Goal: Task Accomplishment & Management: Use online tool/utility

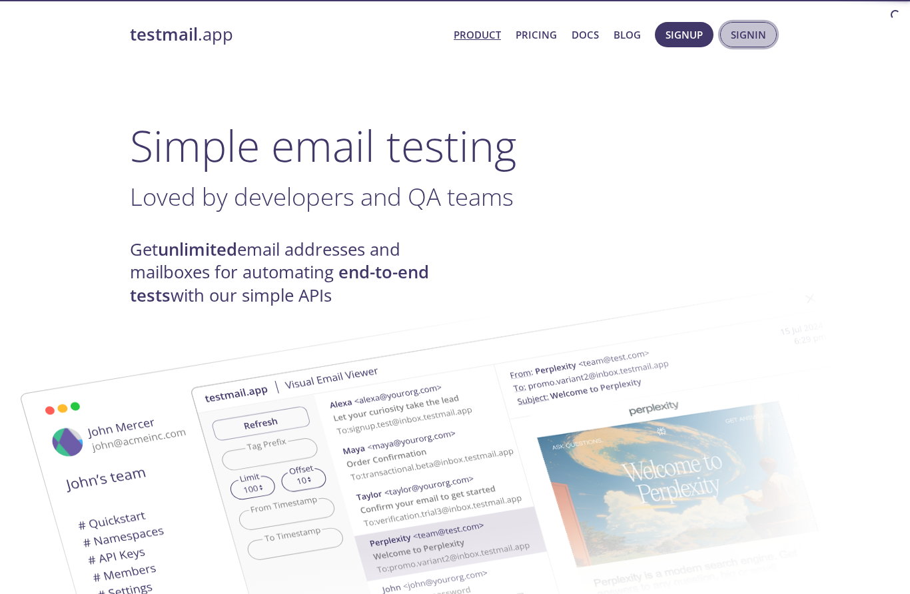
click at [736, 35] on span "Signin" at bounding box center [748, 34] width 35 height 17
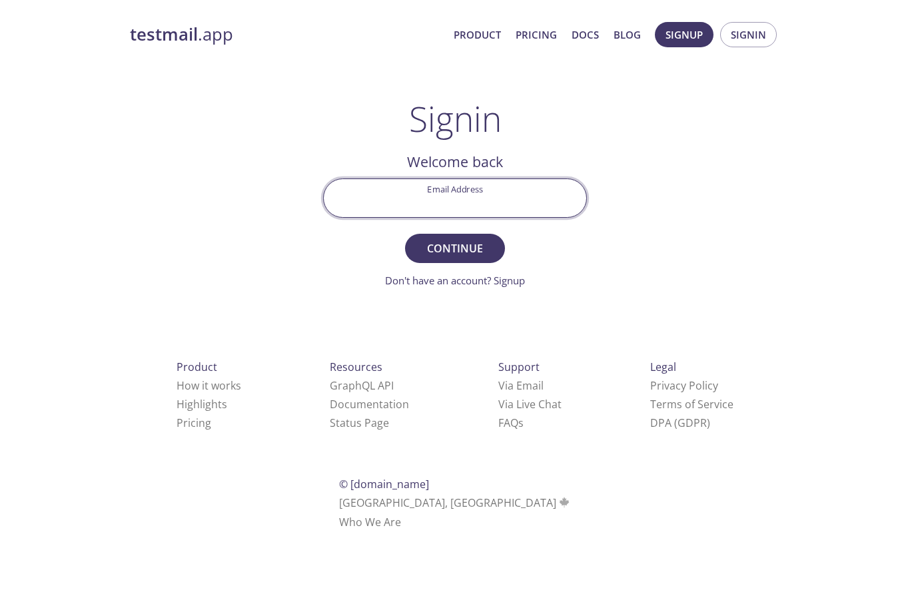
click at [488, 197] on input "Email Address" at bounding box center [455, 198] width 262 height 38
type input "[EMAIL_ADDRESS][DOMAIN_NAME]"
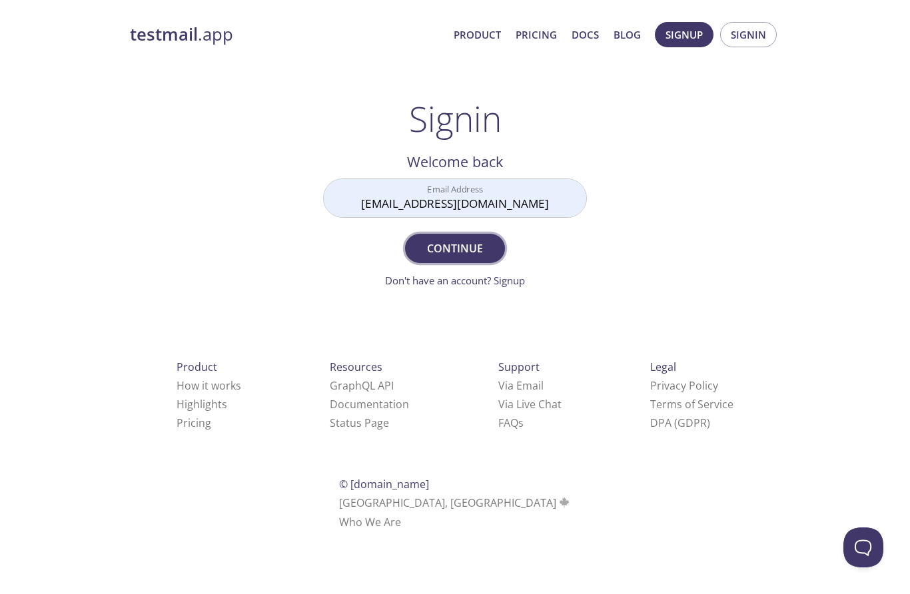
click at [480, 248] on span "Continue" at bounding box center [455, 248] width 71 height 19
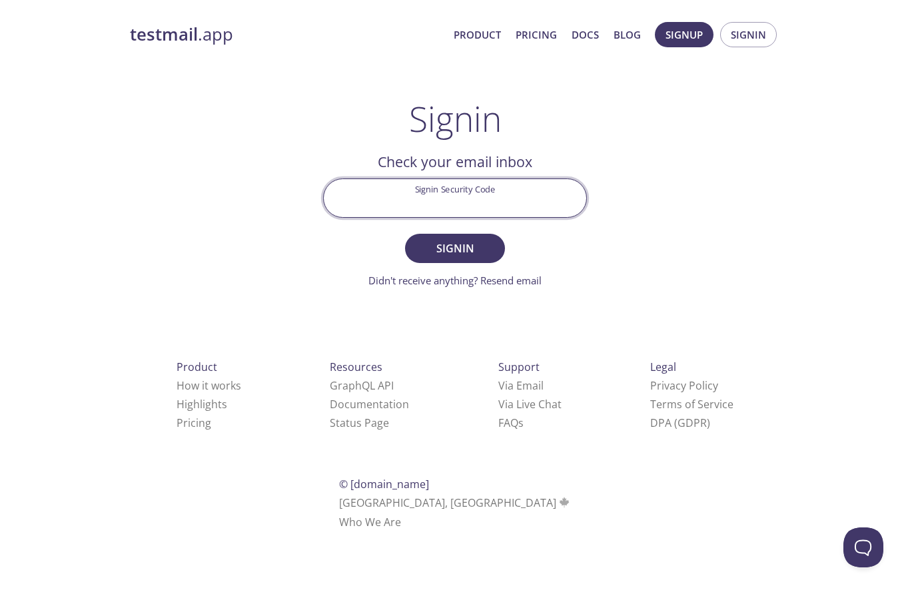
click at [516, 198] on input "Signin Security Code" at bounding box center [455, 198] width 262 height 38
click at [451, 196] on input "Signin Security Code" at bounding box center [455, 198] width 262 height 38
paste input "B2TFCD2"
type input "B2TFCD2"
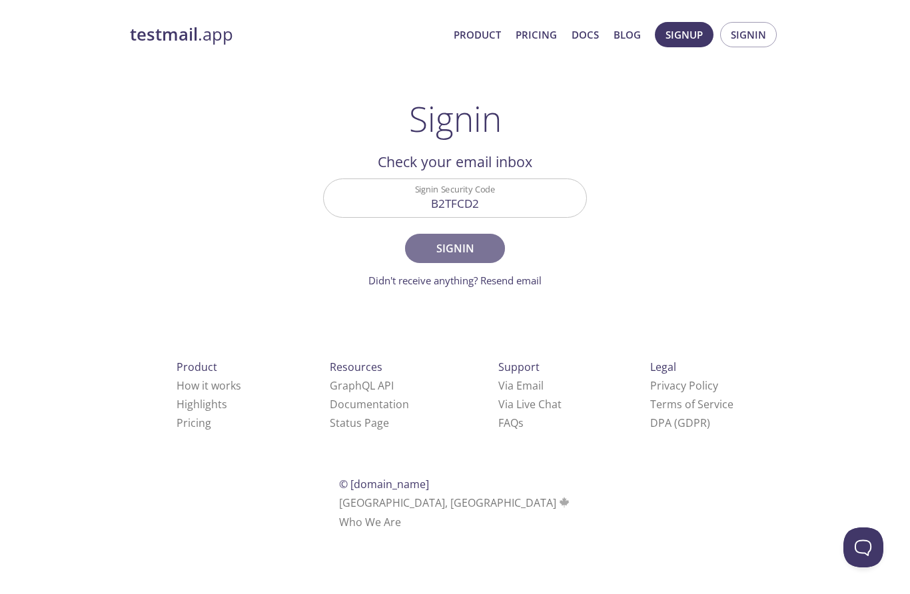
click at [448, 242] on span "Signin" at bounding box center [455, 248] width 71 height 19
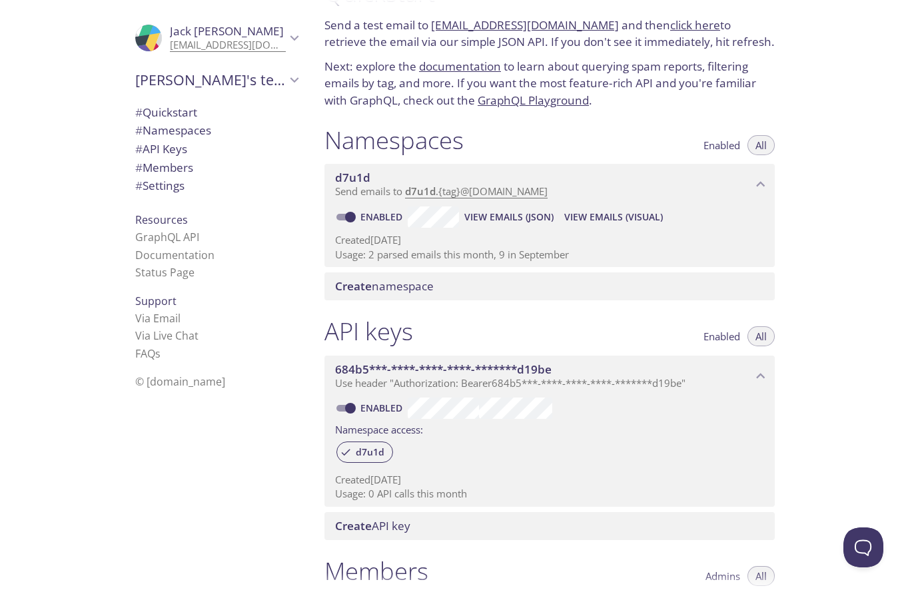
scroll to position [52, 0]
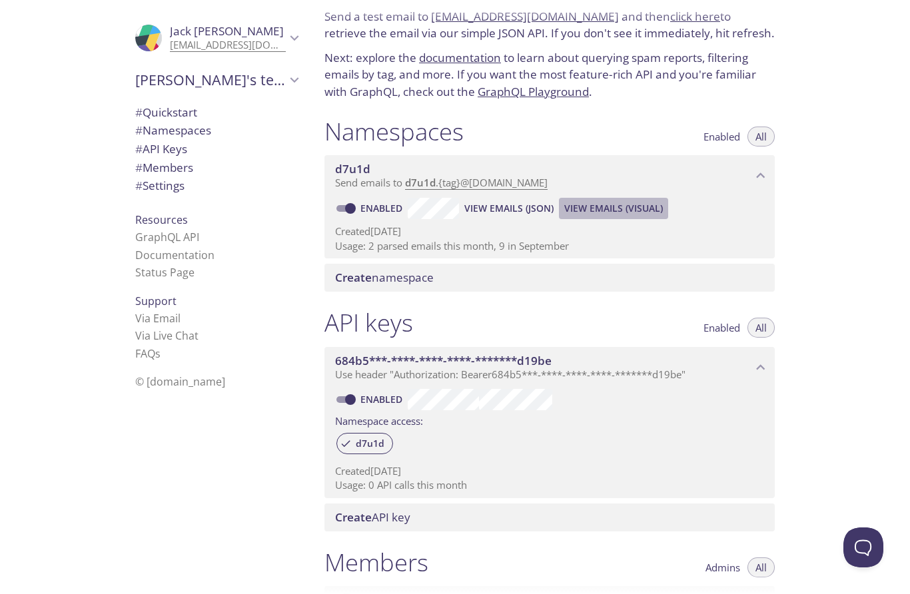
click at [593, 206] on span "View Emails (Visual)" at bounding box center [613, 208] width 99 height 16
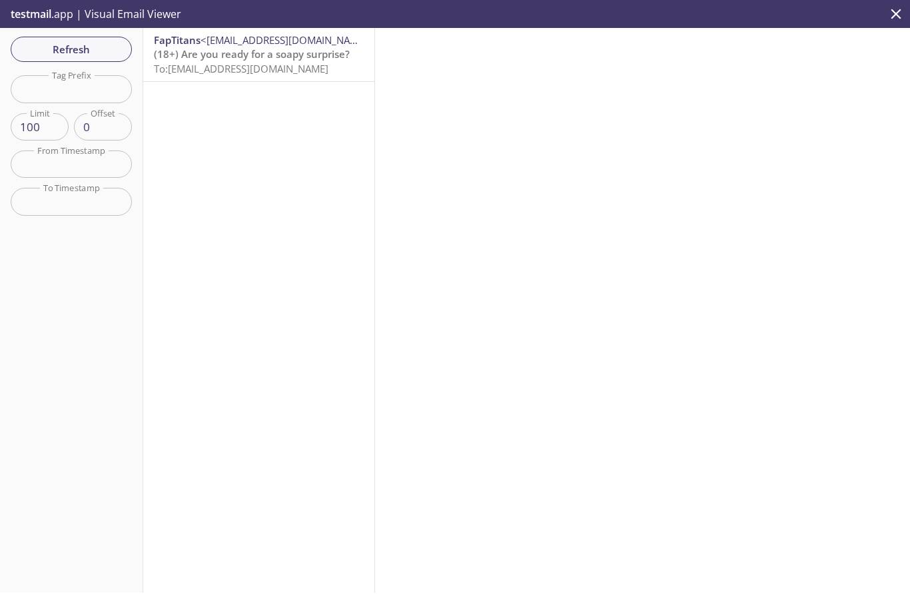
click at [325, 63] on p "(18+) Are you ready for a soapy surprise? To: [EMAIL_ADDRESS][DOMAIN_NAME]" at bounding box center [259, 61] width 210 height 29
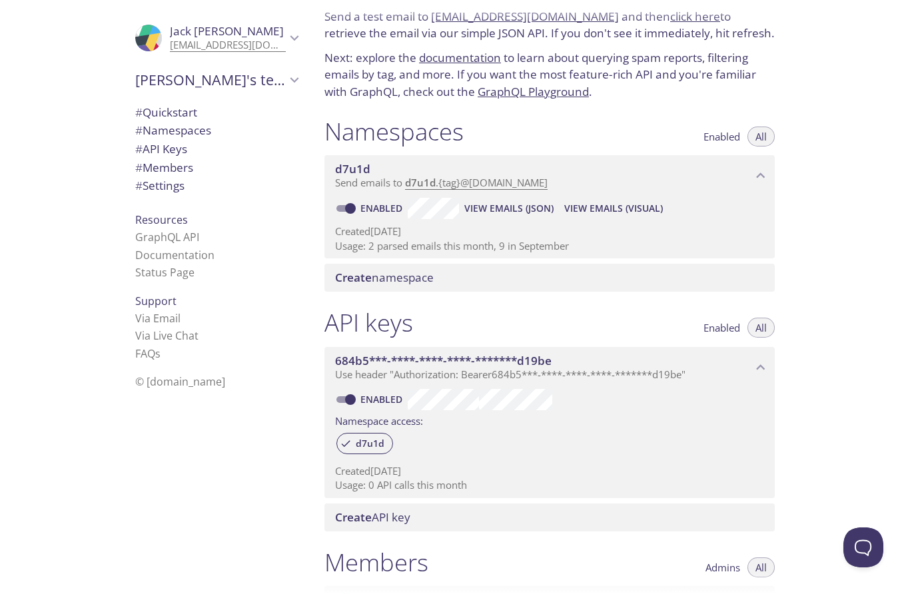
click at [519, 207] on span "View Emails (JSON)" at bounding box center [508, 208] width 89 height 16
